Goal: Transaction & Acquisition: Purchase product/service

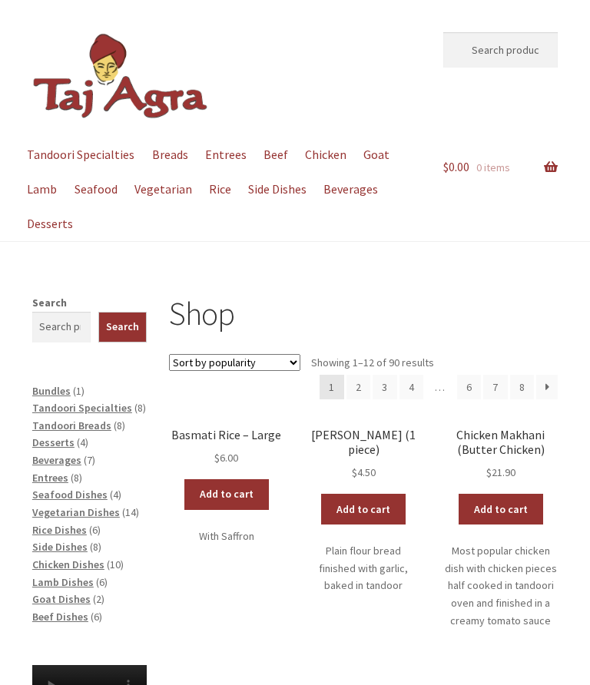
click at [216, 491] on link "Add to cart" at bounding box center [226, 494] width 84 height 31
click at [82, 420] on span "Tandoori Breads" at bounding box center [71, 426] width 79 height 14
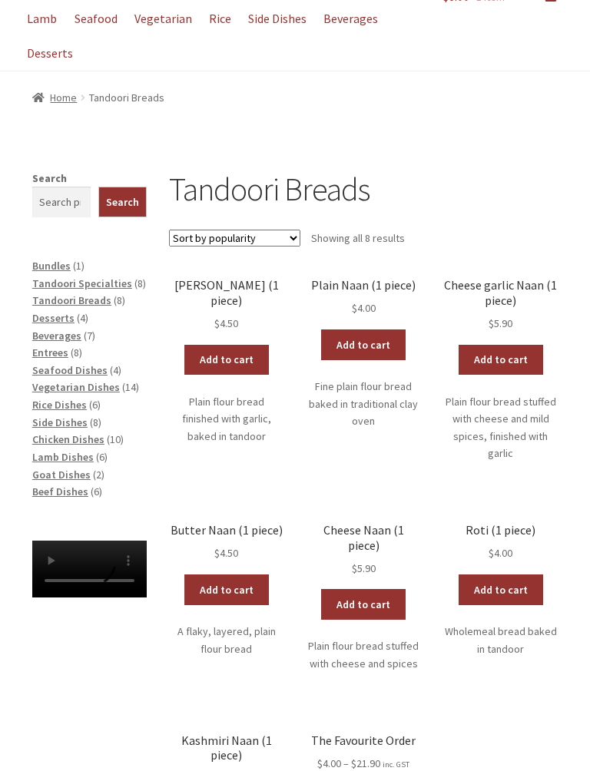
scroll to position [171, 0]
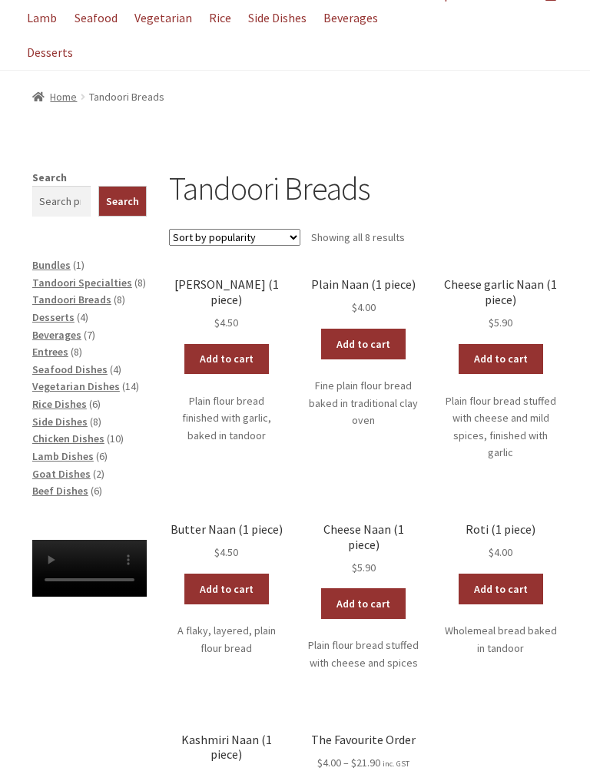
click at [234, 578] on link "Add to cart" at bounding box center [226, 589] width 84 height 31
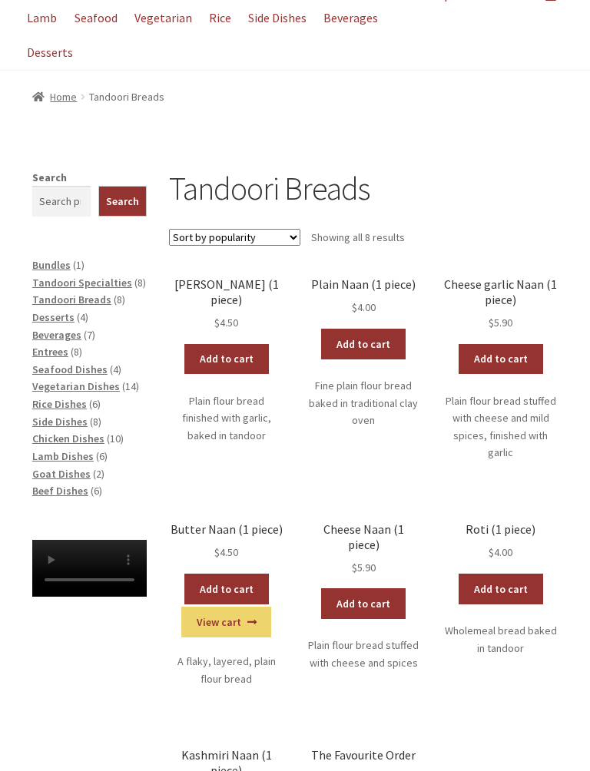
click at [57, 345] on span "Entrees" at bounding box center [50, 352] width 36 height 14
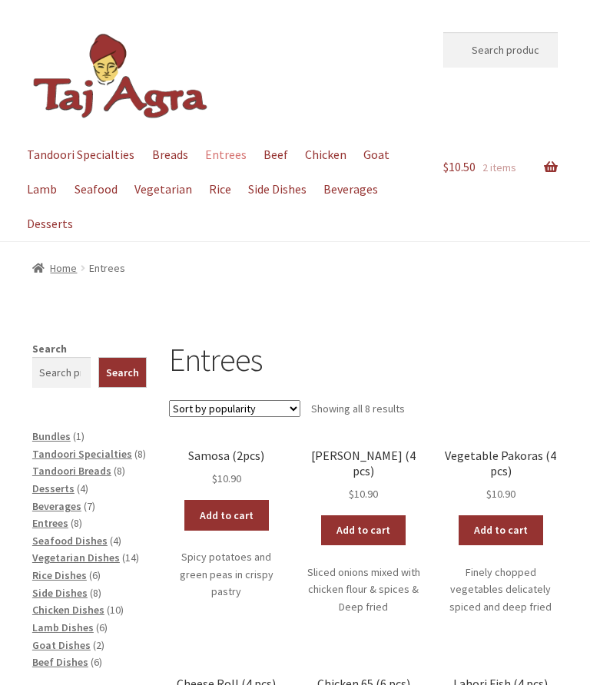
click at [225, 515] on link "Add to cart" at bounding box center [226, 515] width 84 height 31
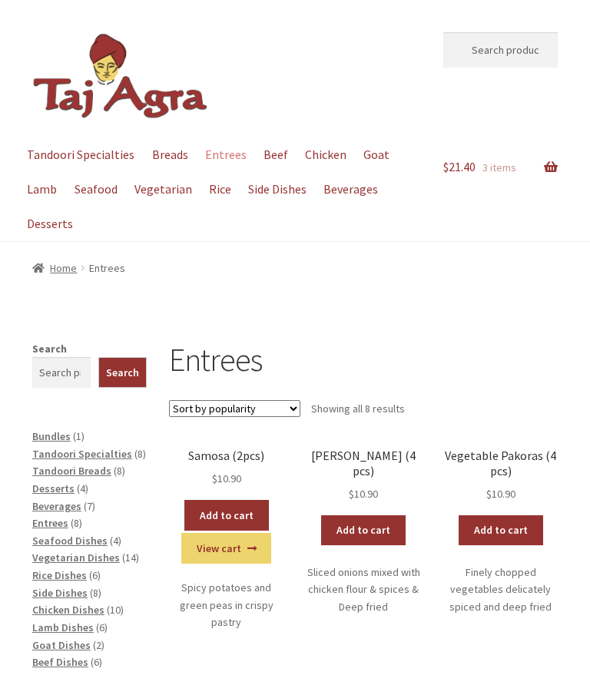
click at [69, 603] on span "Chicken Dishes" at bounding box center [68, 610] width 72 height 14
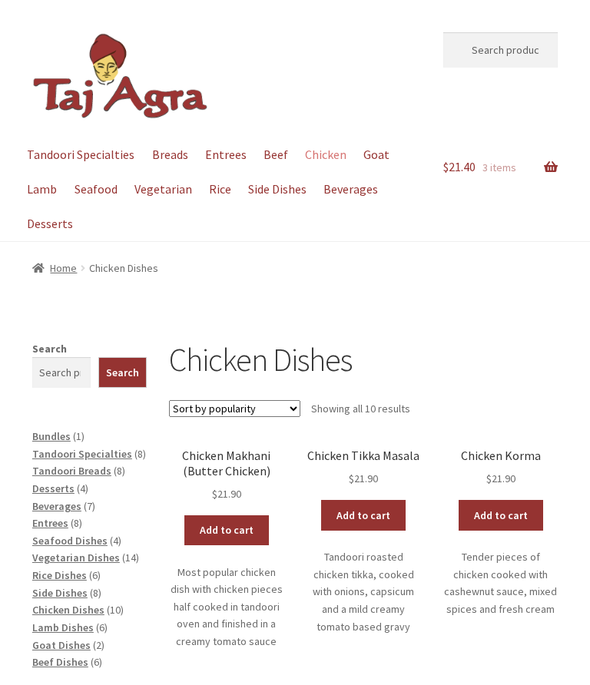
click at [495, 511] on link "Add to cart" at bounding box center [501, 515] width 84 height 31
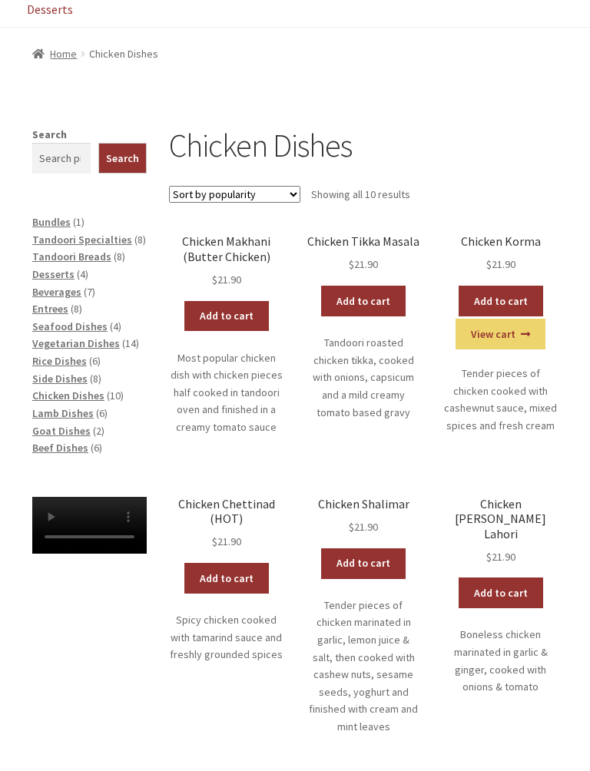
scroll to position [214, 0]
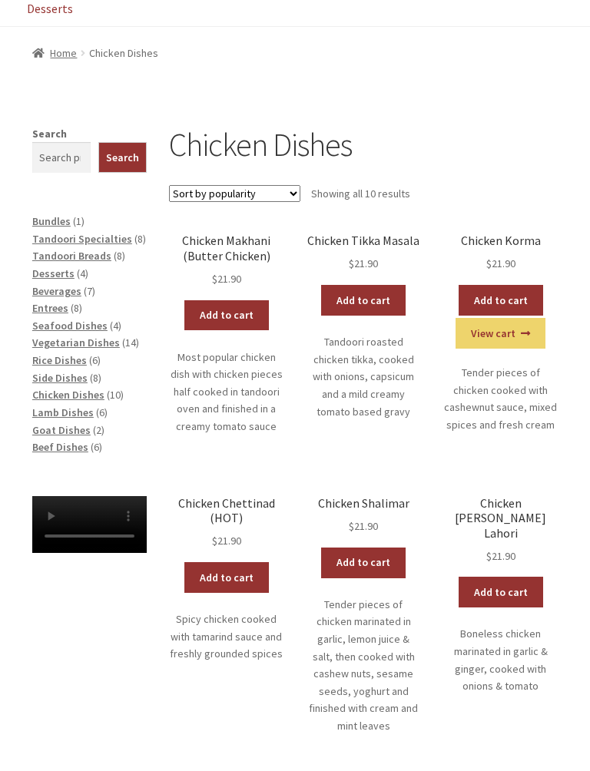
click at [93, 323] on span "Seafood Dishes" at bounding box center [69, 327] width 75 height 14
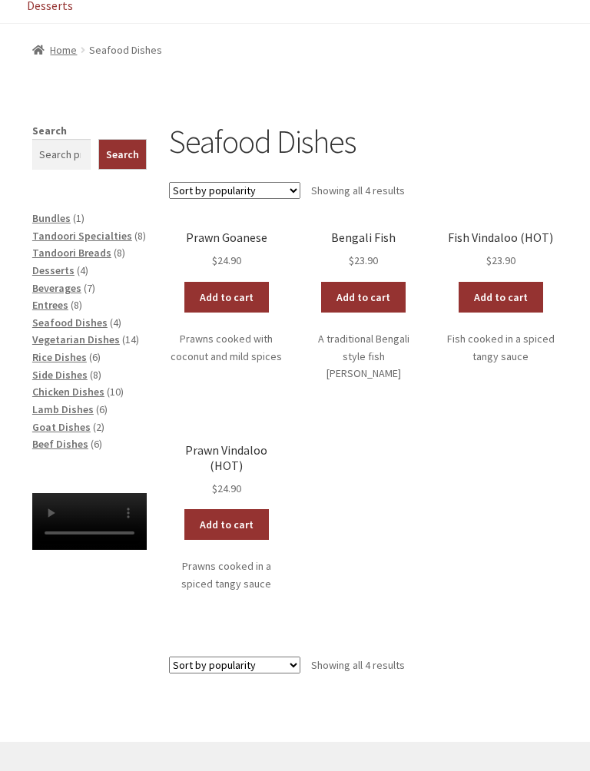
scroll to position [220, 0]
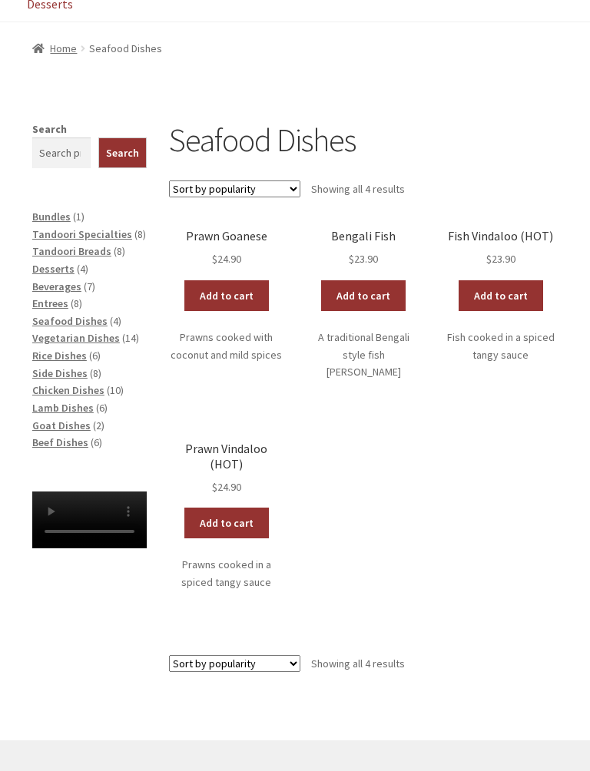
click at [224, 290] on link "Add to cart" at bounding box center [226, 295] width 84 height 31
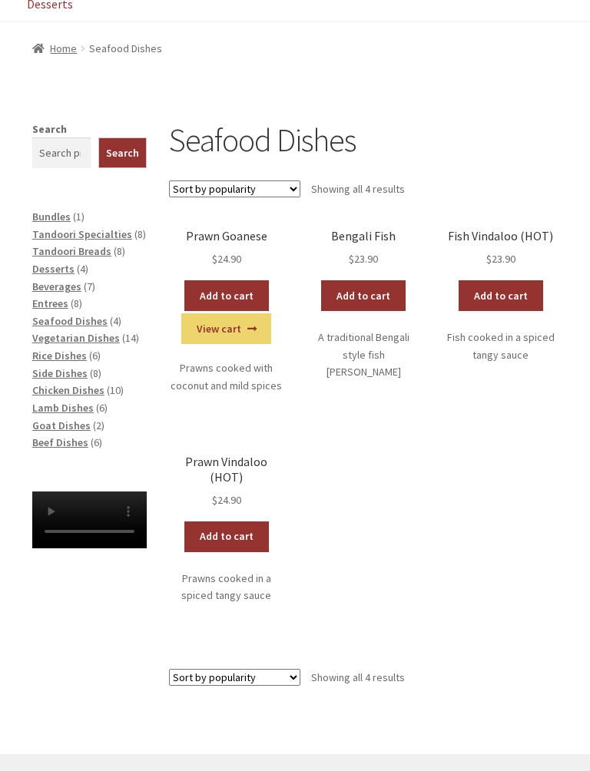
click at [225, 326] on link "View cart" at bounding box center [226, 328] width 90 height 31
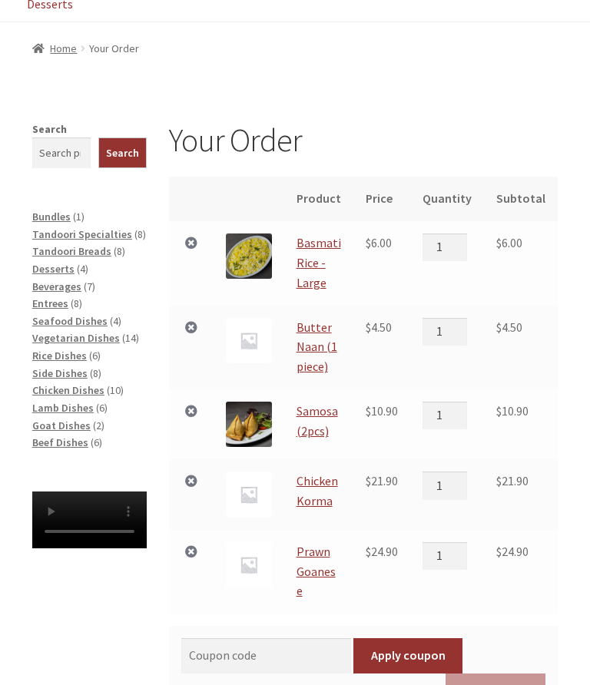
scroll to position [219, 0]
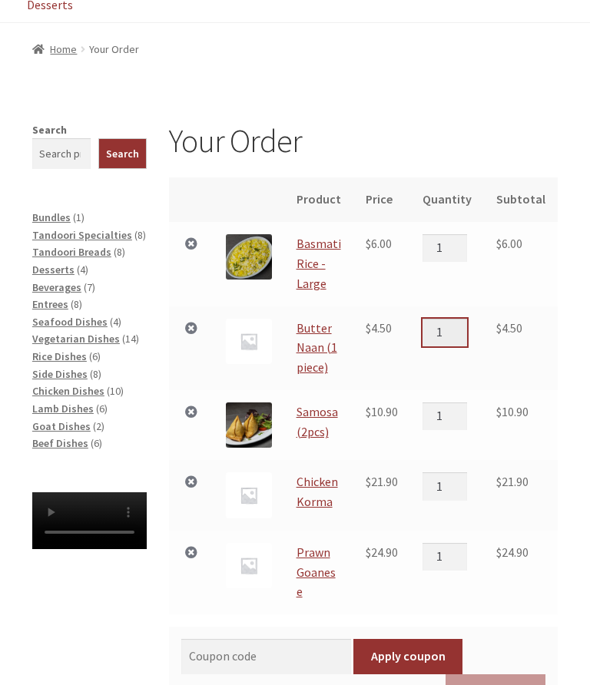
click at [459, 320] on input "1" at bounding box center [444, 333] width 45 height 28
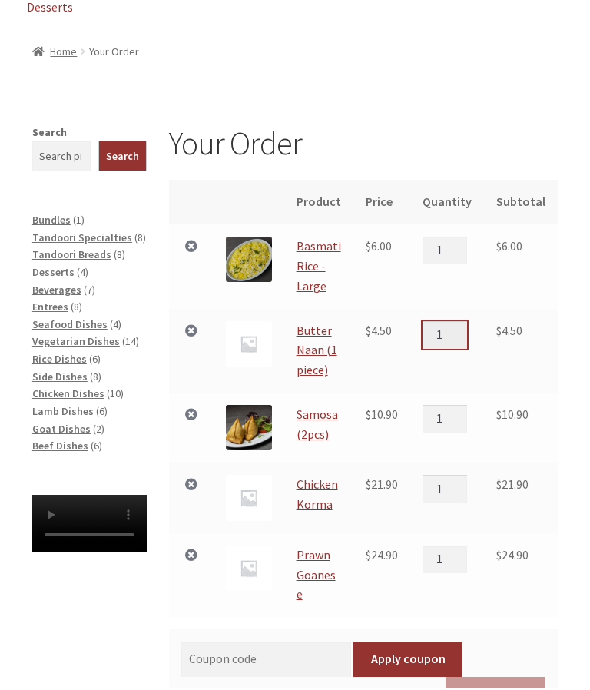
scroll to position [218, 0]
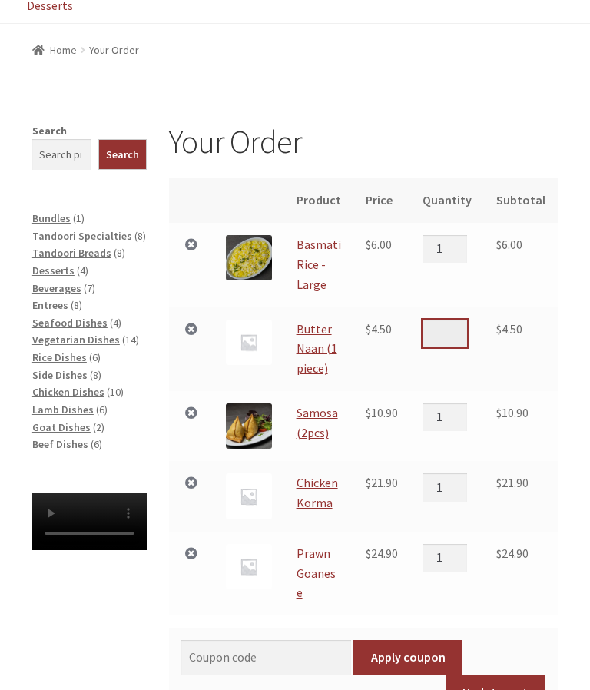
type input "2"
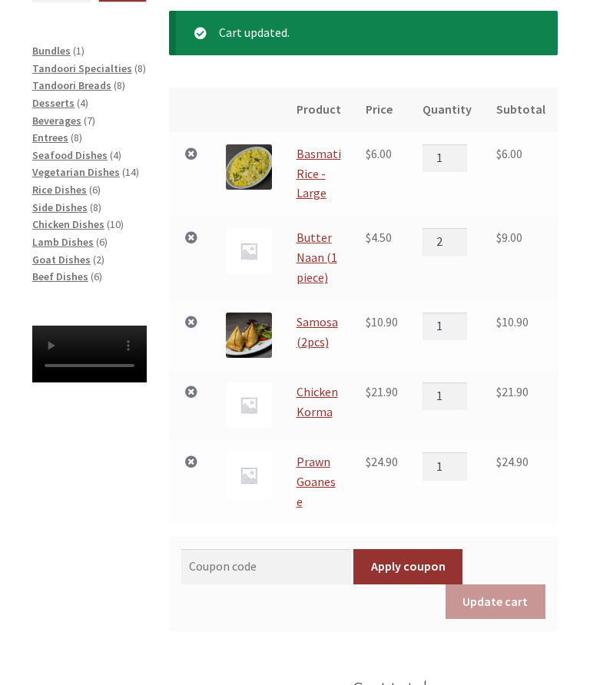
scroll to position [384, 0]
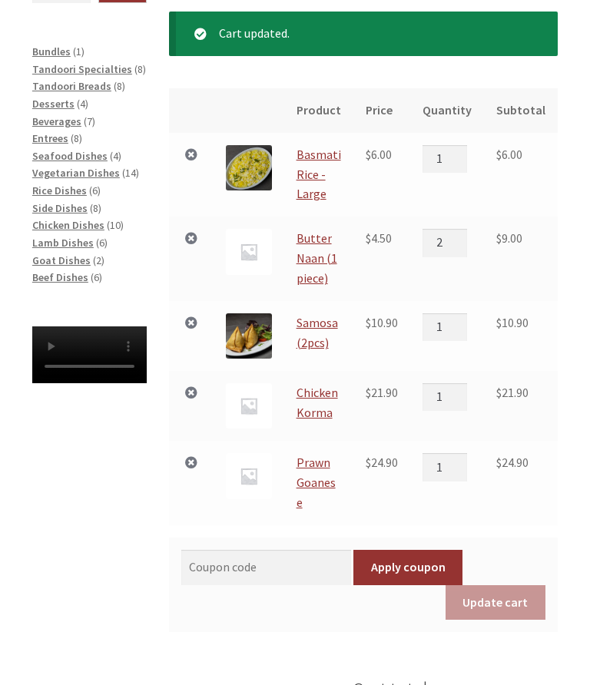
click at [550, 413] on td "$ 21.90" at bounding box center [521, 407] width 74 height 70
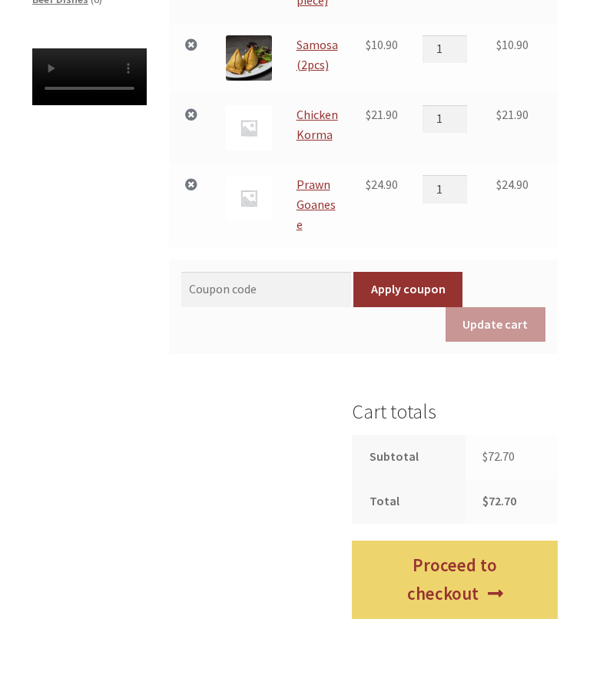
scroll to position [662, 0]
click at [465, 542] on link "Proceed to checkout" at bounding box center [455, 581] width 206 height 78
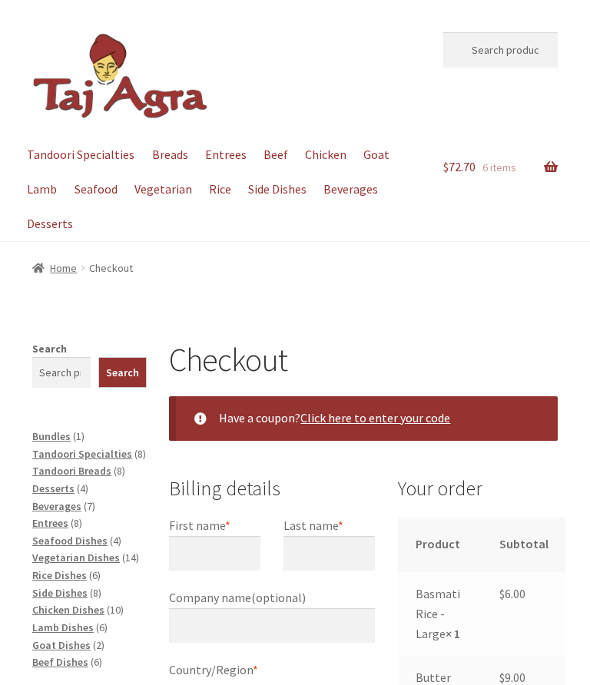
select select "ACT"
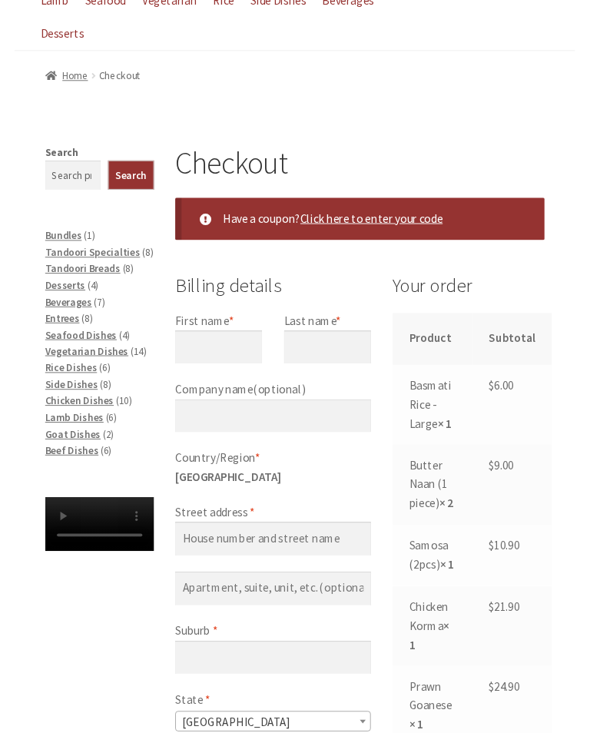
scroll to position [190, 0]
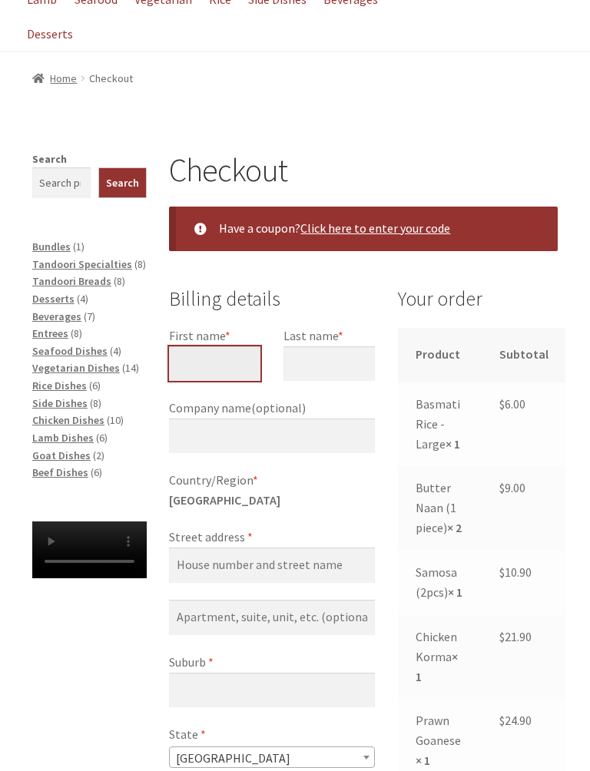
click at [205, 359] on input "First name *" at bounding box center [214, 363] width 91 height 35
click at [219, 352] on input "First name *" at bounding box center [214, 363] width 91 height 35
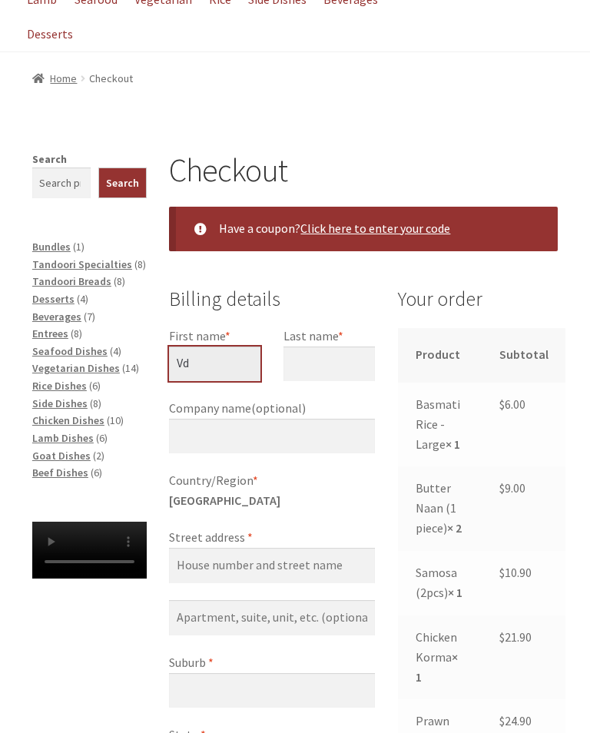
type input "V"
type input "[PERSON_NAME]"
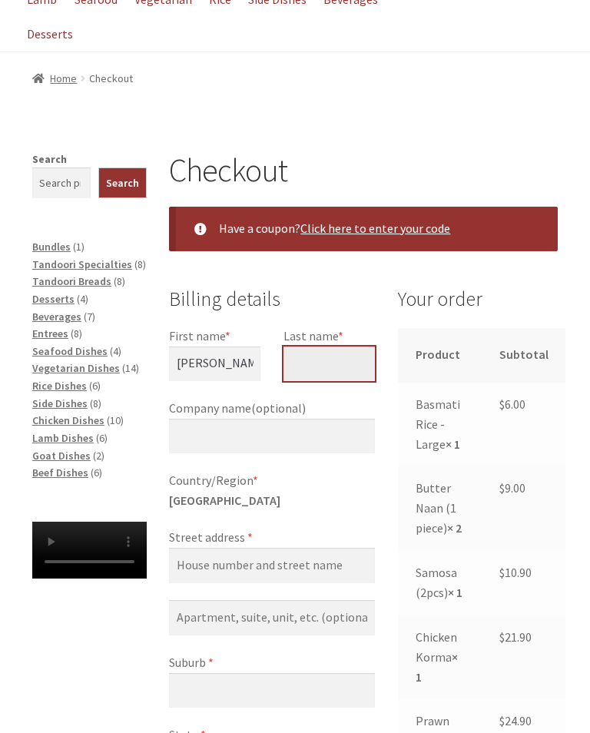
click at [340, 358] on input "Last name *" at bounding box center [328, 363] width 91 height 35
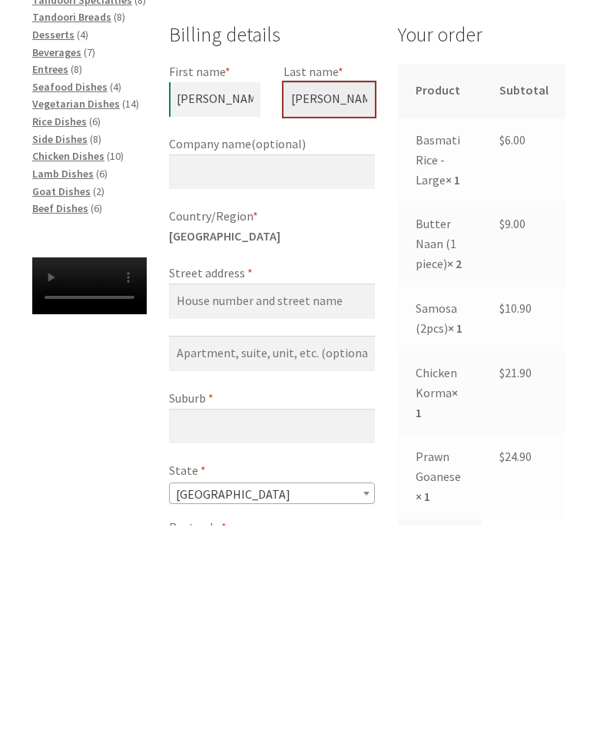
type input "[PERSON_NAME]"
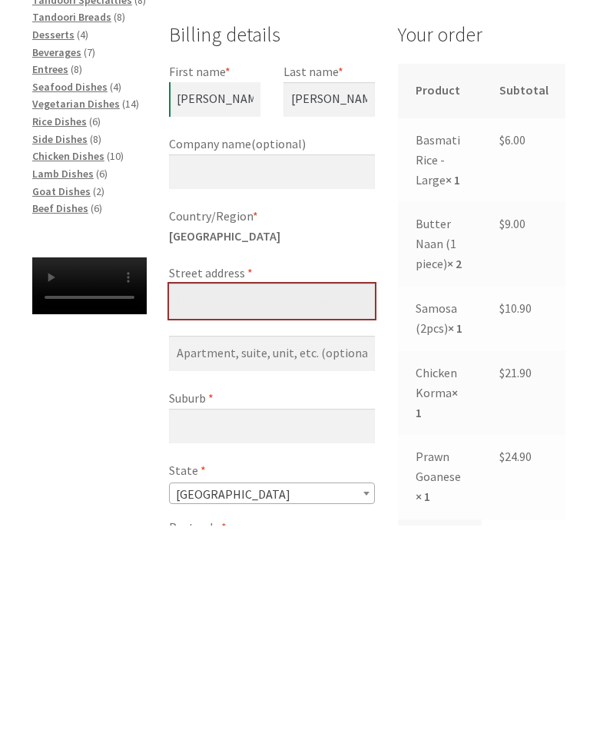
click at [191, 491] on input "Street address *" at bounding box center [272, 508] width 206 height 35
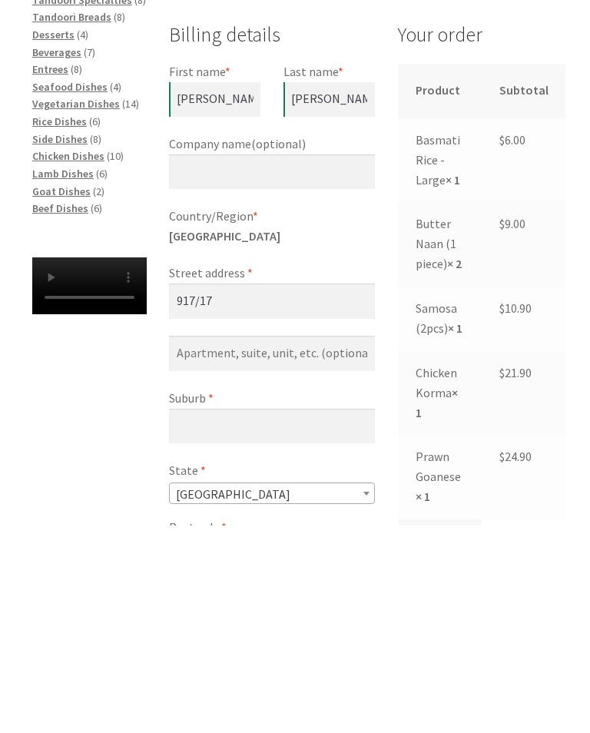
type input "[STREET_ADDRESS]"
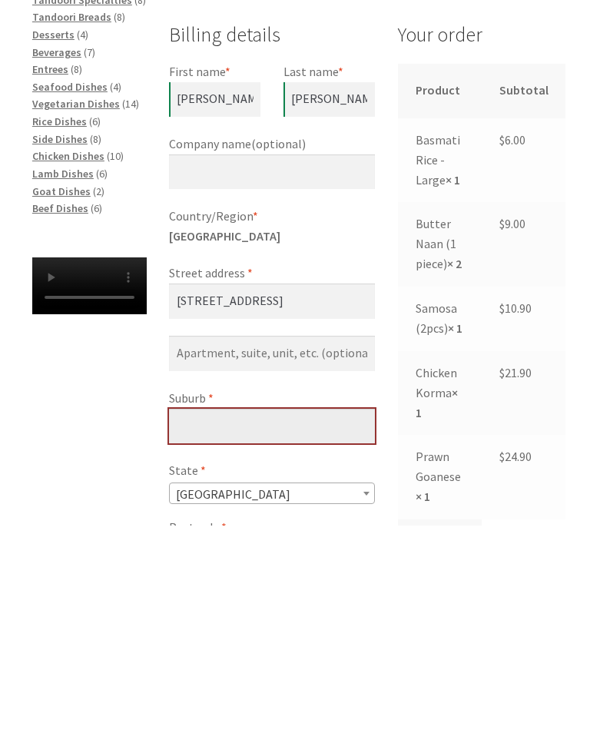
type input "BRADDON"
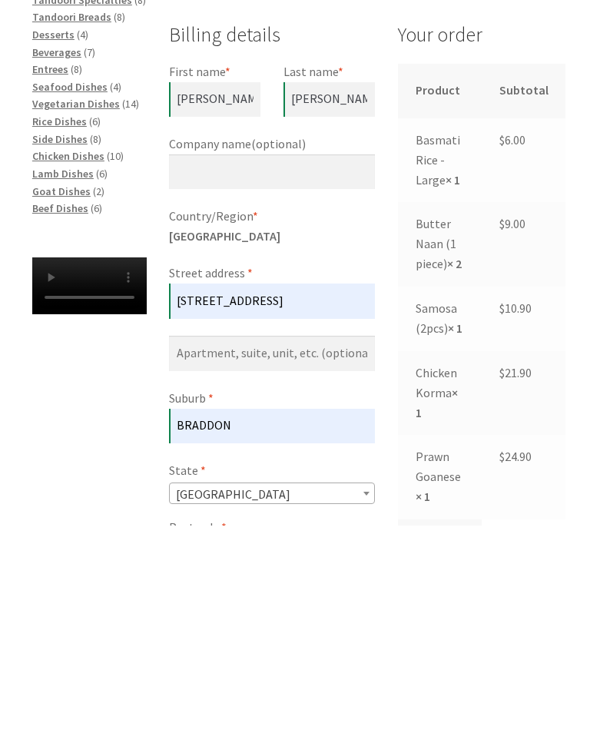
type input "2612"
type input "[PHONE_NUMBER]"
type input "[EMAIL_ADDRESS][DOMAIN_NAME]"
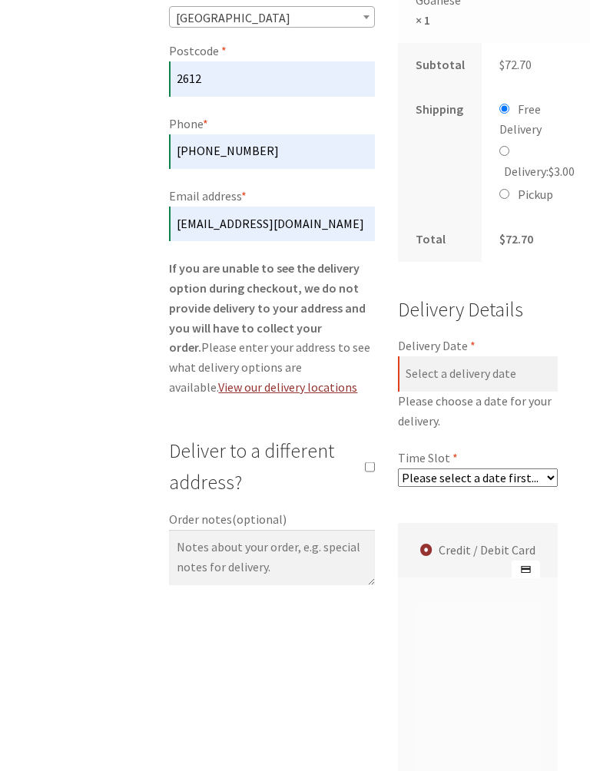
scroll to position [932, 0]
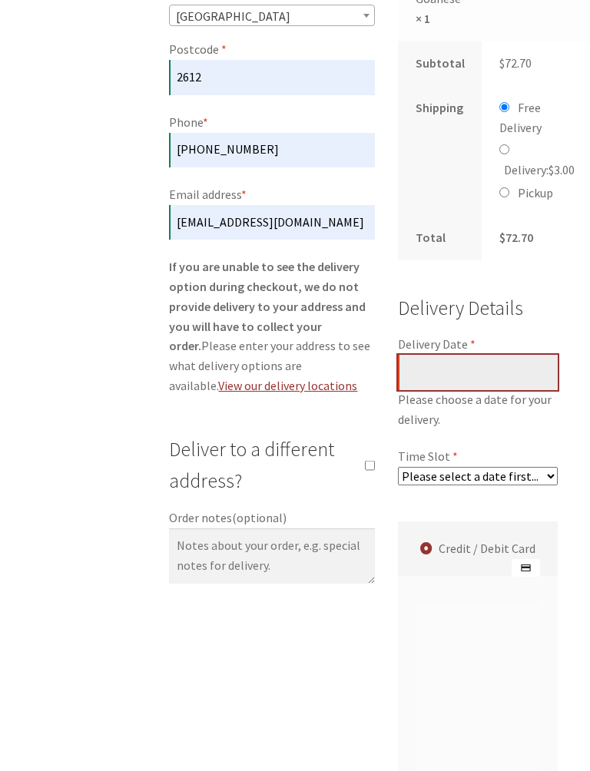
click at [482, 390] on input "Delivery Date *" at bounding box center [478, 372] width 160 height 35
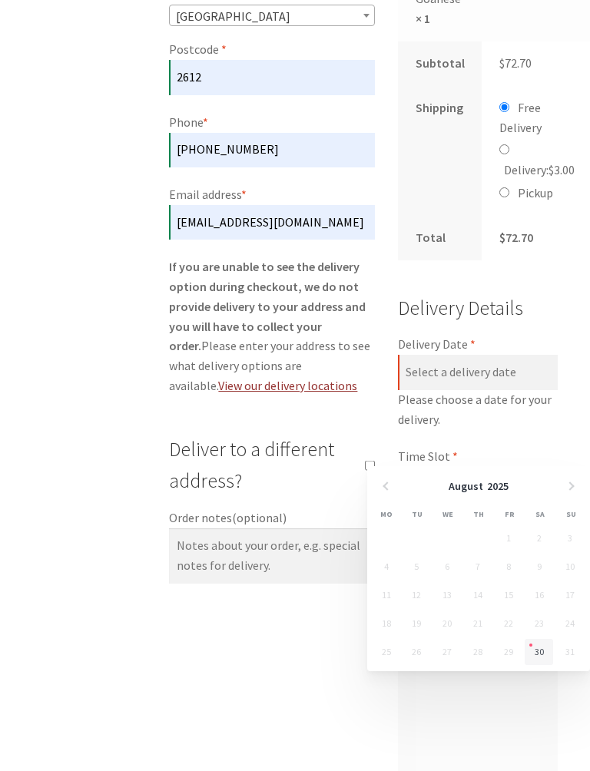
click at [541, 652] on link "30" at bounding box center [539, 652] width 28 height 26
type input "[DATE]"
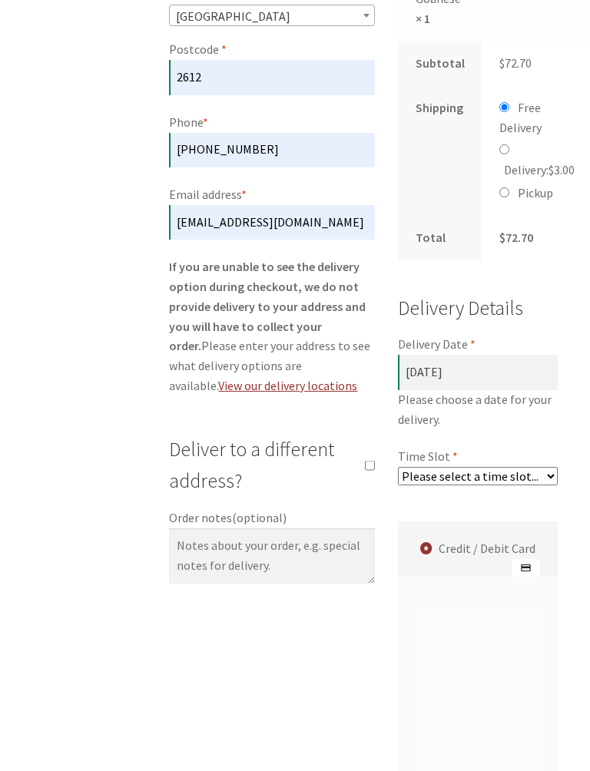
click at [522, 485] on select "Please select a time slot... 05:55 PM - 06:25 PM 06:25 PM - 06:55 PM 06:55 PM -…" at bounding box center [478, 476] width 160 height 18
select select "60c2ef62db861/0|0.00"
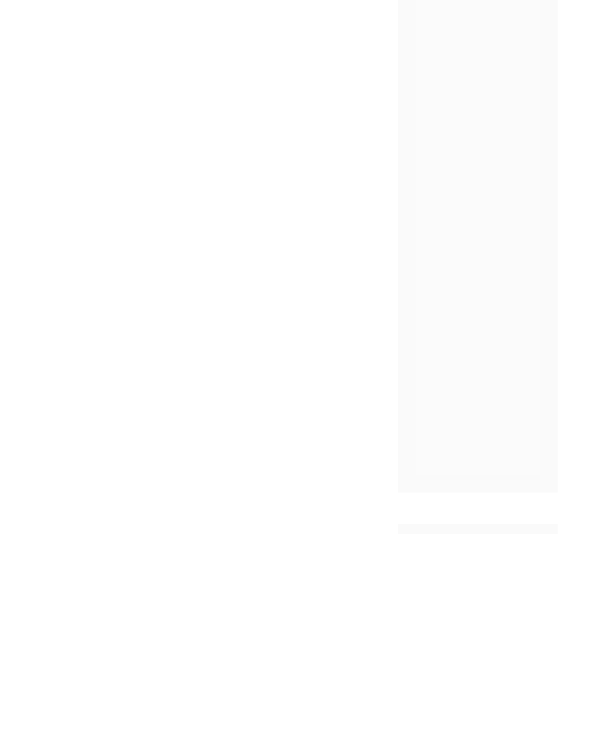
scroll to position [1356, 0]
click at [199, 408] on form "Billing details First name * [PERSON_NAME] Last name * [PERSON_NAME] Company na…" at bounding box center [363, 109] width 389 height 1985
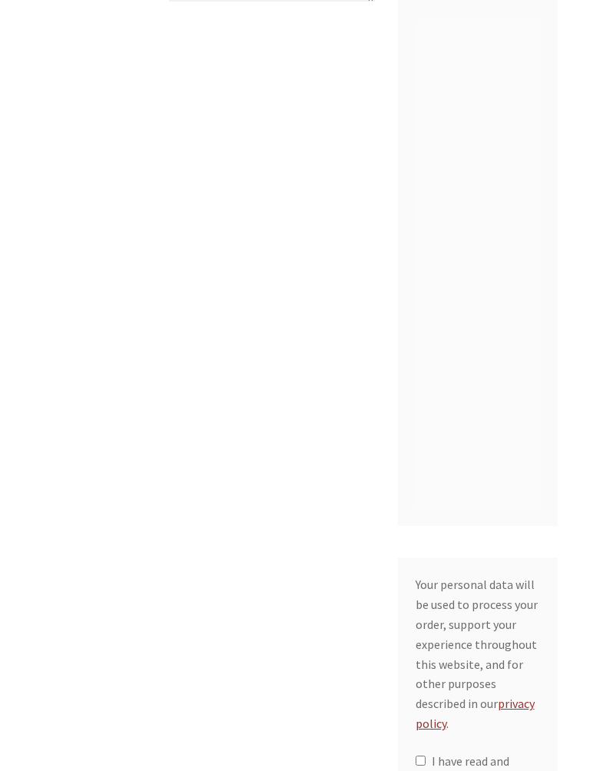
scroll to position [1507, 0]
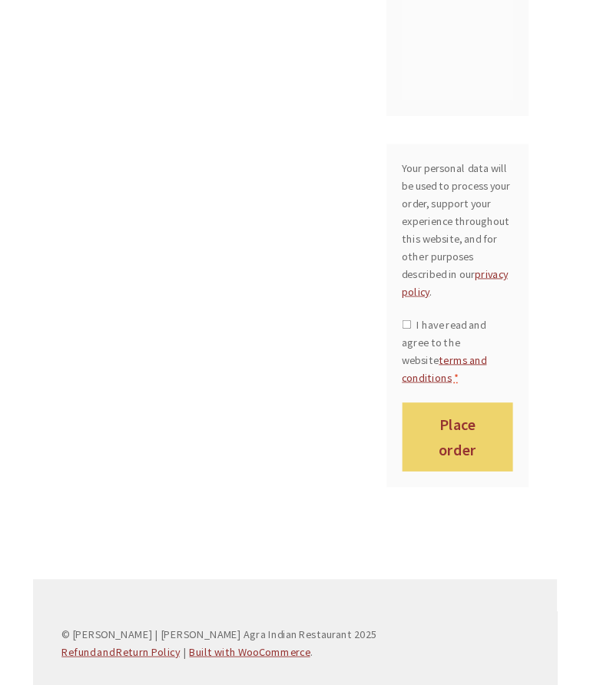
scroll to position [1727, 0]
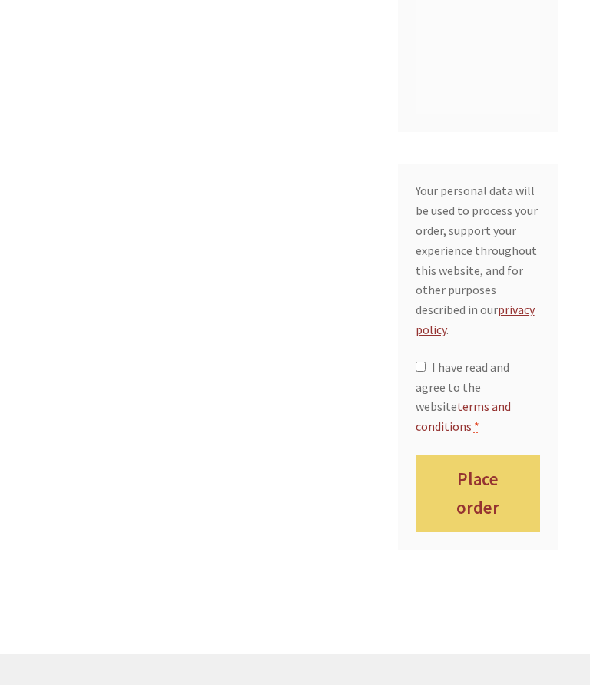
click at [416, 438] on label "I have read and agree to the website terms and conditions *" at bounding box center [478, 398] width 125 height 80
click at [416, 372] on input "I have read and agree to the website terms and conditions *" at bounding box center [421, 367] width 10 height 10
checkbox input "true"
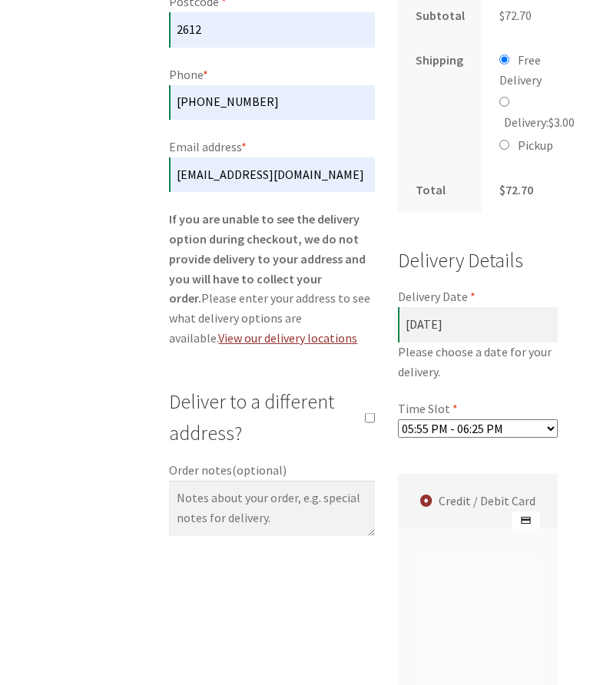
scroll to position [977, 0]
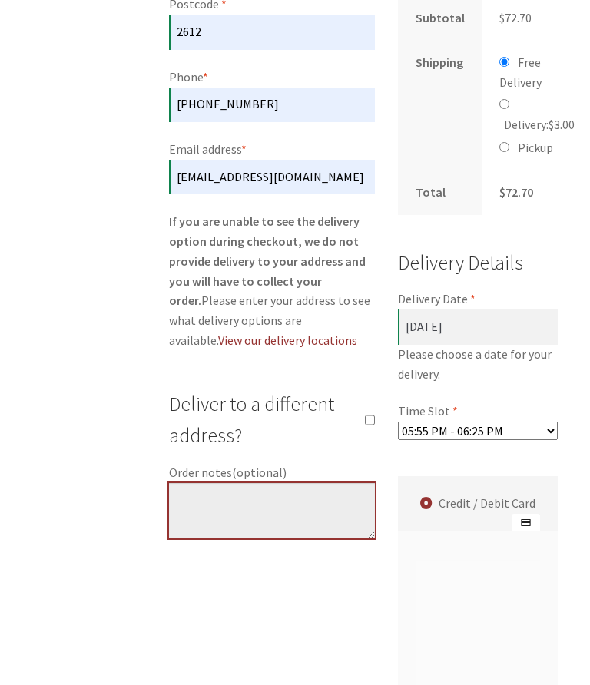
click at [190, 485] on textarea "Order notes (optional)" at bounding box center [272, 510] width 206 height 55
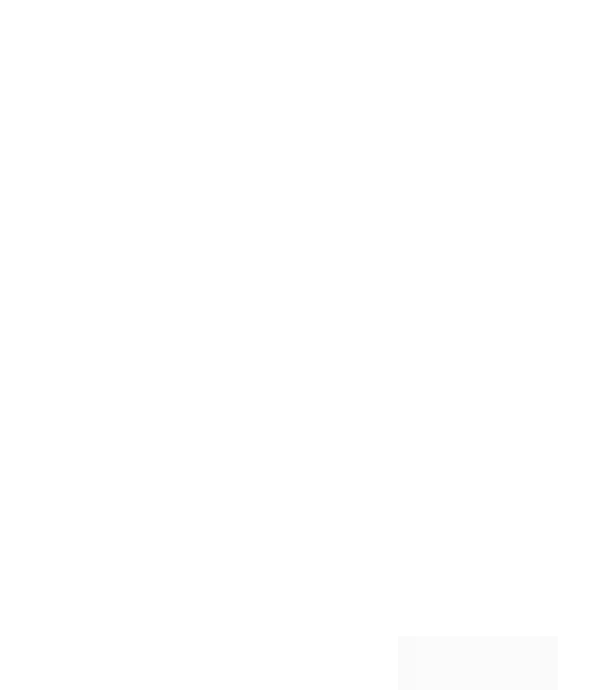
scroll to position [1751, 0]
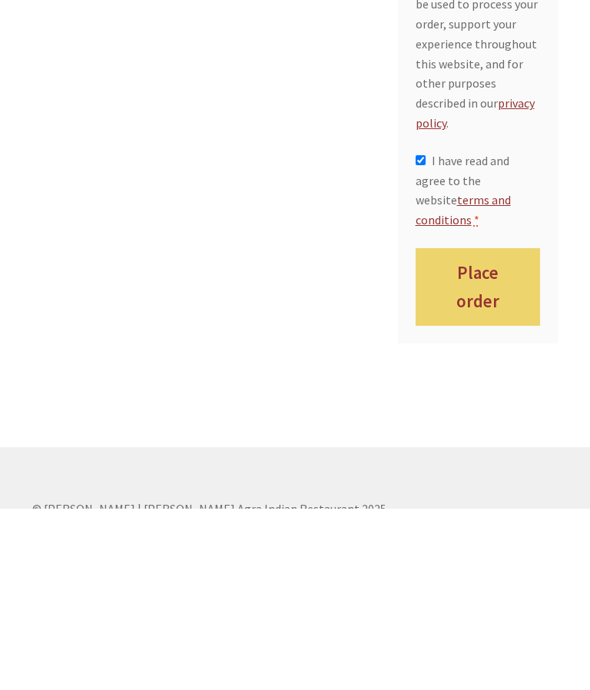
type textarea "Buzz 917 and I will come down to collect."
click at [473, 430] on button "Place order" at bounding box center [478, 469] width 125 height 78
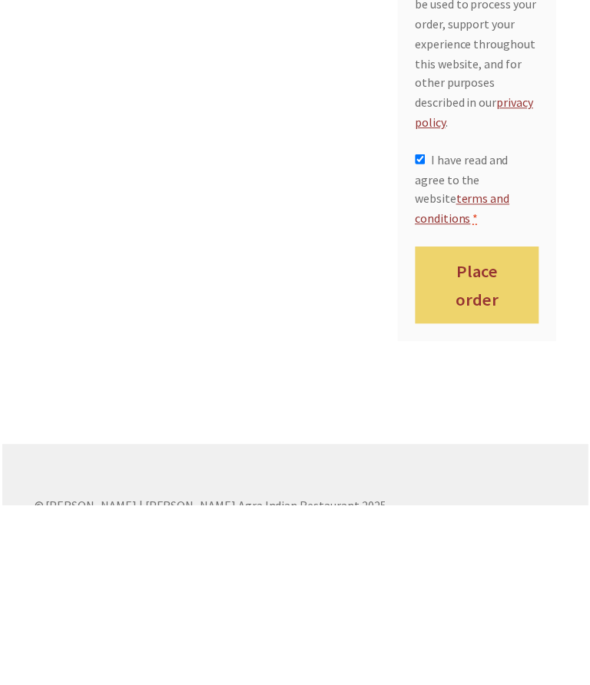
scroll to position [1913, 0]
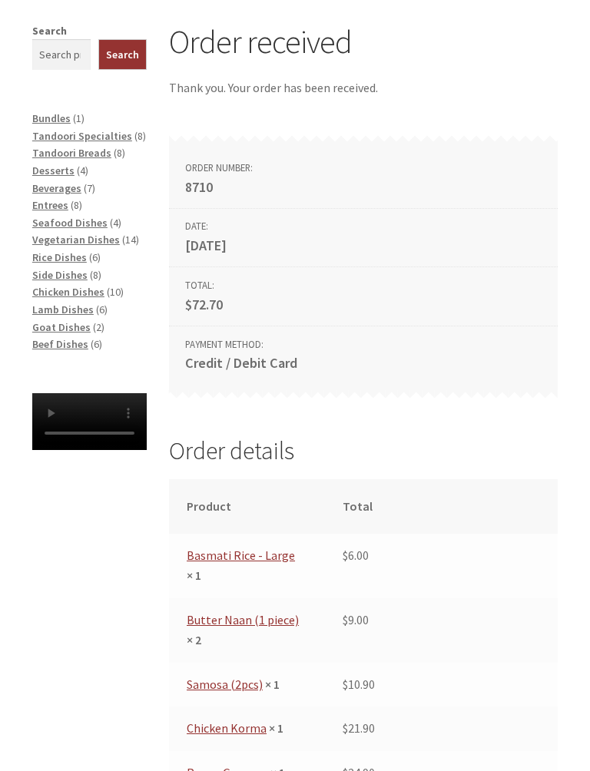
scroll to position [317, 0]
